Goal: Entertainment & Leisure: Consume media (video, audio)

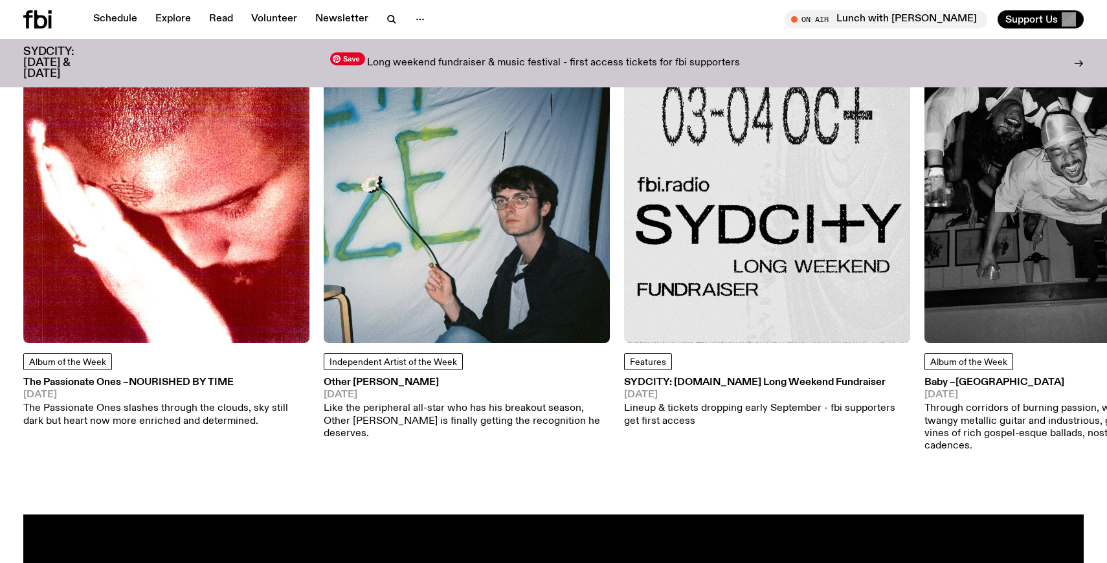
scroll to position [1378, 0]
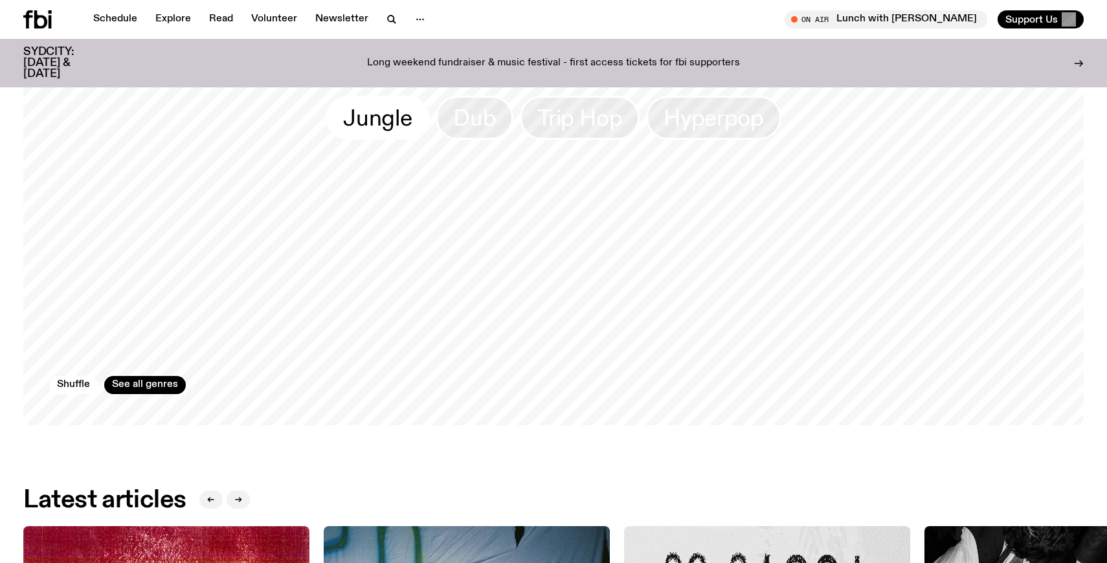
click at [379, 111] on span "Jungle" at bounding box center [377, 118] width 69 height 25
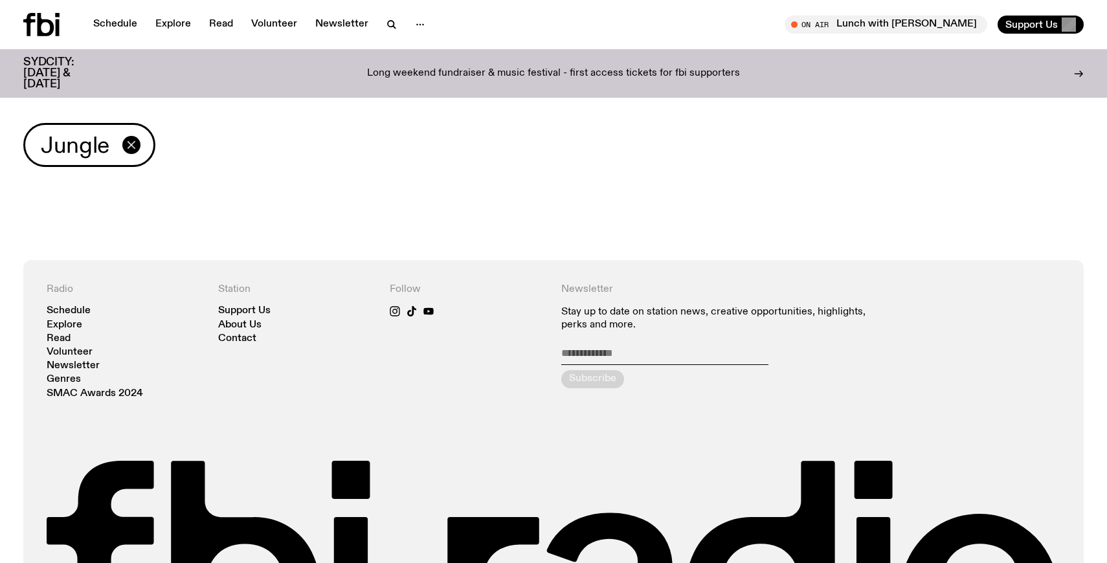
click at [131, 148] on icon "button" at bounding box center [132, 145] width 16 height 16
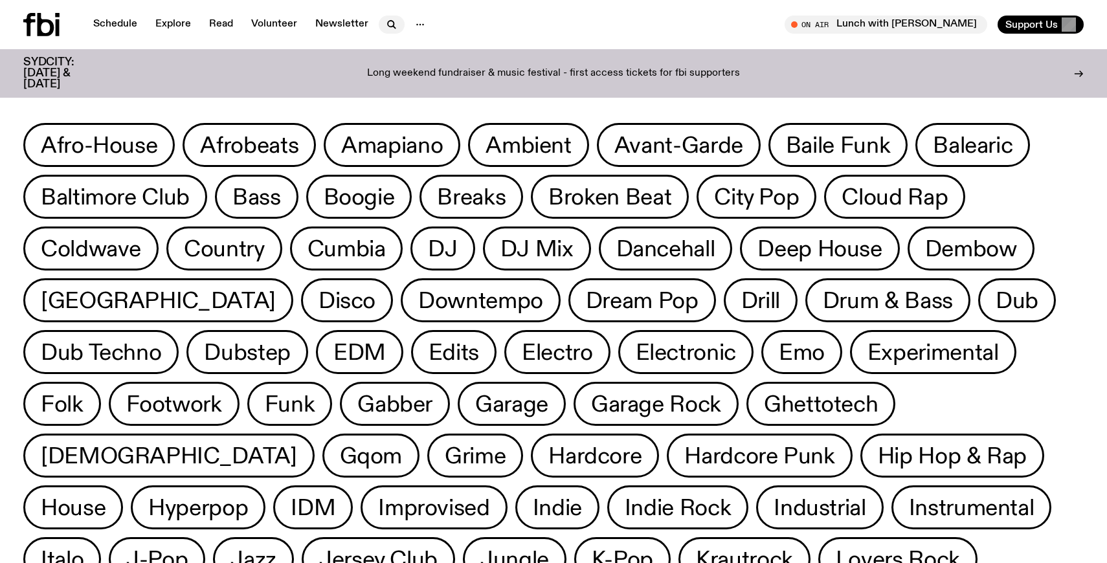
click at [388, 17] on icon "button" at bounding box center [392, 25] width 16 height 16
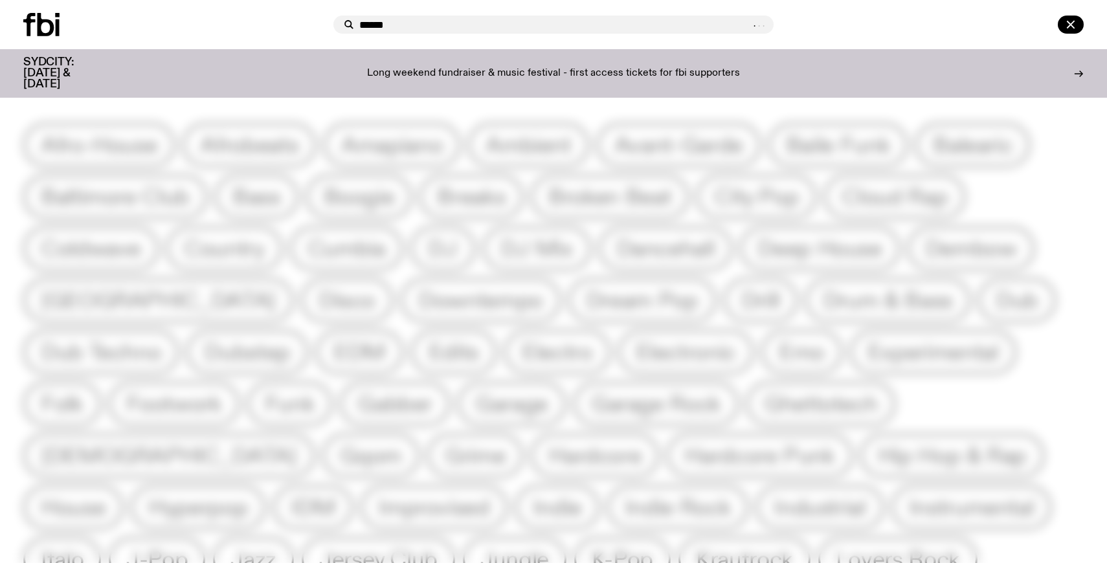
type input "******"
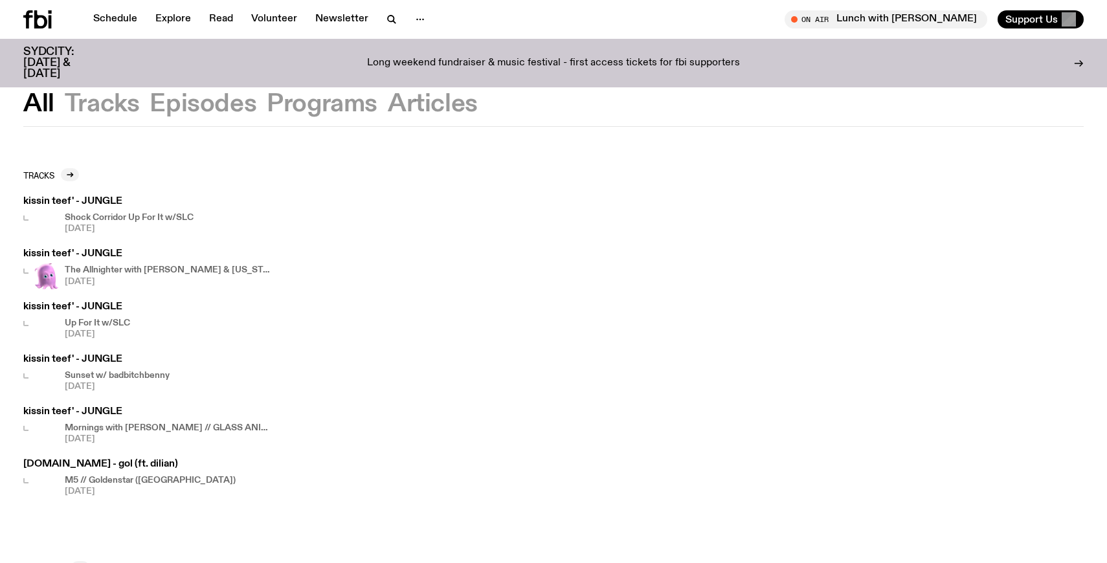
scroll to position [21, 0]
click at [93, 413] on h3 "kissin teef' - JUNGLE" at bounding box center [147, 411] width 249 height 10
